Goal: Find specific page/section: Find specific page/section

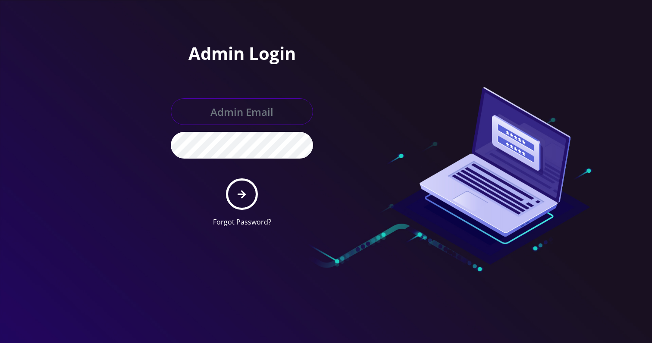
click at [301, 113] on input "text" at bounding box center [242, 111] width 142 height 27
type input "Khushi@teltik.com"
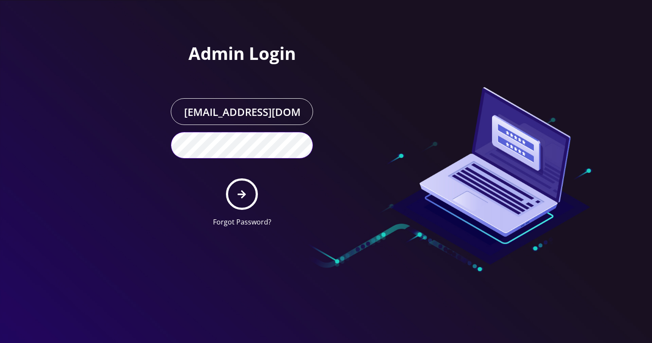
click at [226, 179] on button "submit" at bounding box center [241, 194] width 31 height 31
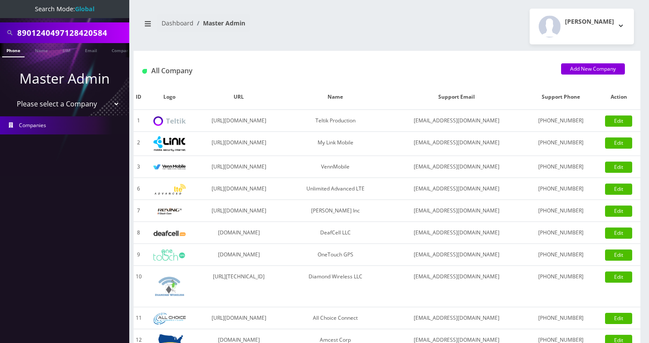
click at [80, 36] on input "8901240497128420584" at bounding box center [72, 33] width 110 height 16
paste input "030430012983402"
type input "89010304300129834024"
click at [72, 49] on link "SIM" at bounding box center [66, 50] width 16 height 14
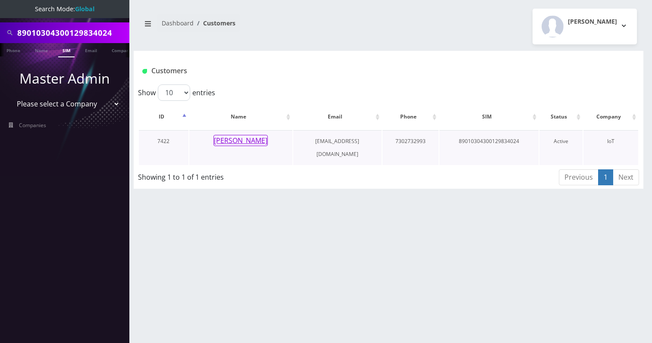
click at [255, 137] on button "[PERSON_NAME]" at bounding box center [240, 140] width 54 height 11
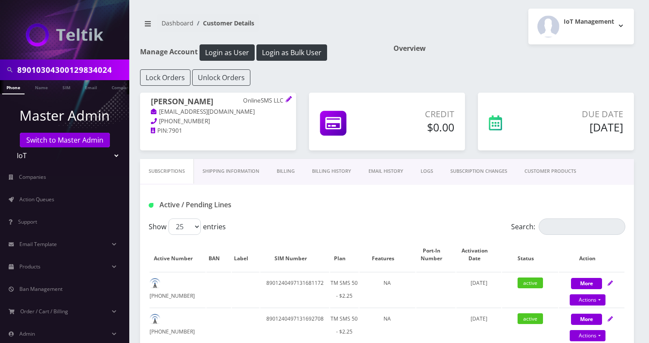
click at [113, 71] on input "89010304300129834024" at bounding box center [72, 70] width 110 height 16
type input "dj ent"
click at [110, 86] on link "Company" at bounding box center [100, 87] width 29 height 14
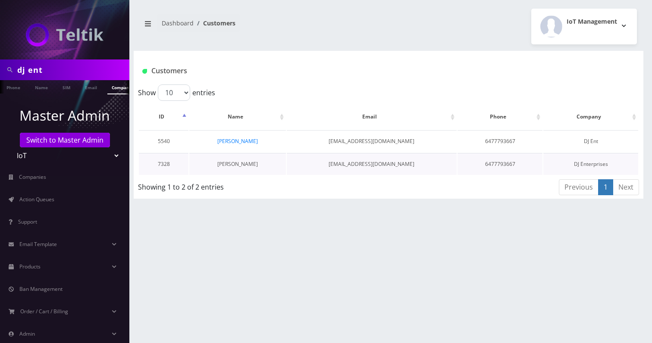
click at [244, 167] on link "Devesh Jairath" at bounding box center [237, 163] width 41 height 7
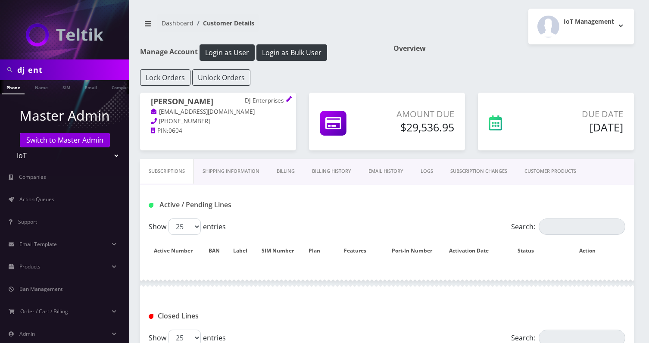
click at [331, 171] on link "Billing History" at bounding box center [332, 171] width 56 height 25
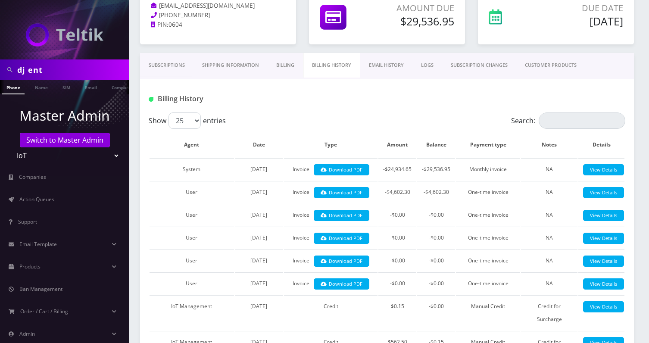
scroll to position [100, 0]
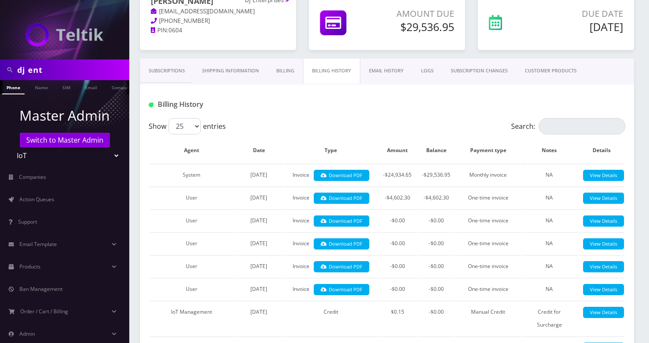
click at [90, 69] on input "dj ent" at bounding box center [72, 70] width 110 height 16
paste input "89010304300108018144"
type input "89010304300108018144"
click at [61, 95] on ul "Master Admin Switch to Master Admin Teltik Production My Link Mobile VennMobile…" at bounding box center [64, 235] width 129 height 282
click at [66, 89] on link "SIM" at bounding box center [66, 87] width 16 height 14
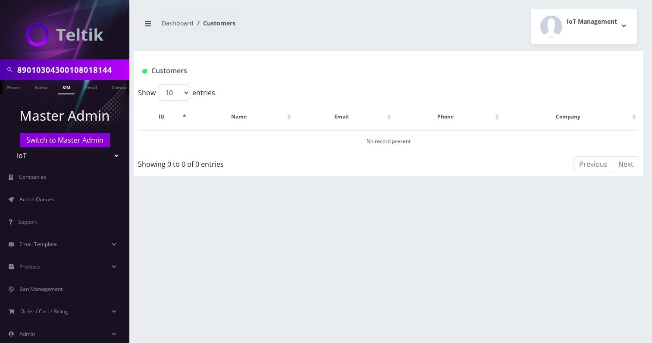
click at [66, 89] on link "SIM" at bounding box center [66, 87] width 16 height 14
